Goal: Task Accomplishment & Management: Use online tool/utility

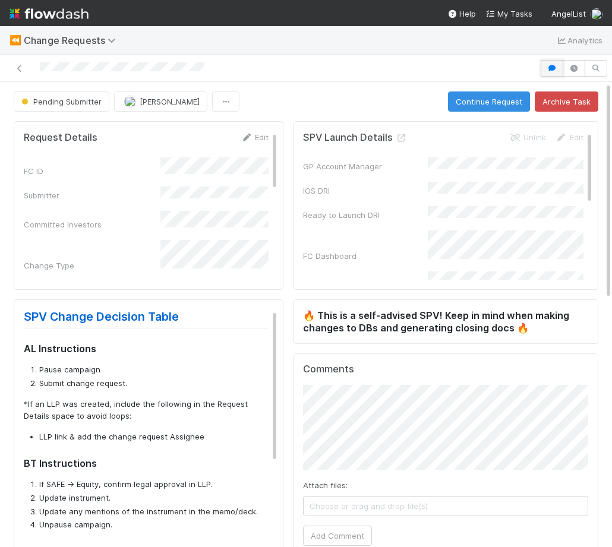
click at [546, 67] on icon "button" at bounding box center [552, 68] width 12 height 7
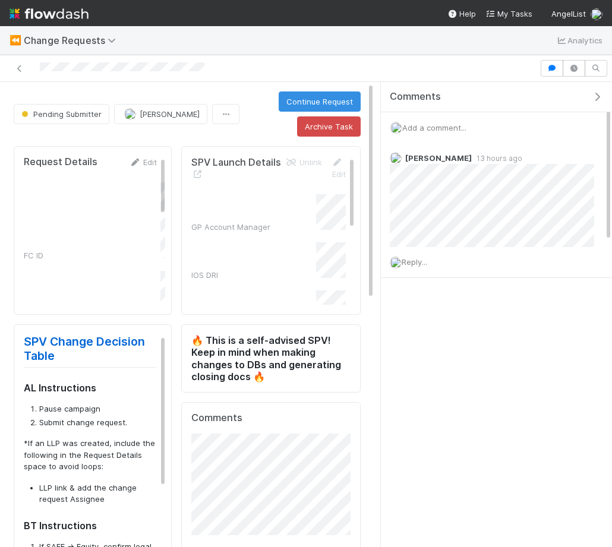
click at [596, 92] on icon "button" at bounding box center [597, 97] width 12 height 10
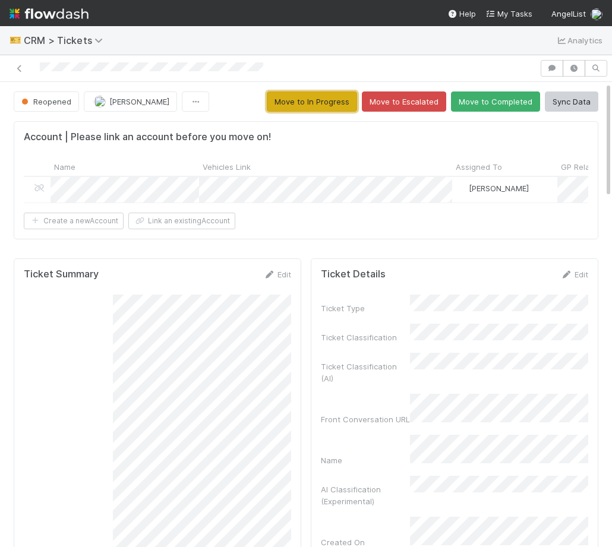
click at [338, 104] on button "Move to In Progress" at bounding box center [312, 101] width 90 height 20
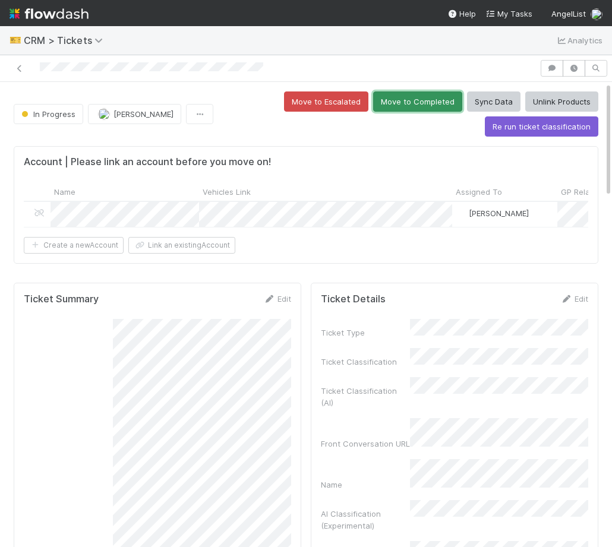
click at [419, 97] on button "Move to Completed" at bounding box center [417, 101] width 89 height 20
